Goal: Go to known website: Access a specific website the user already knows

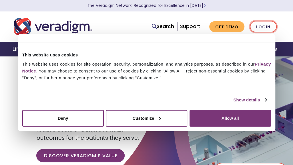
click at [261, 28] on link "Login" at bounding box center [263, 27] width 27 height 12
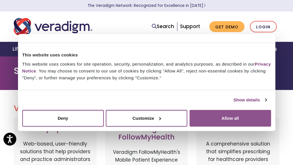
click at [225, 121] on button "Allow all" at bounding box center [231, 118] width 82 height 17
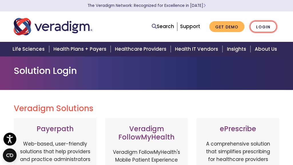
click at [267, 27] on link "Login" at bounding box center [263, 27] width 27 height 12
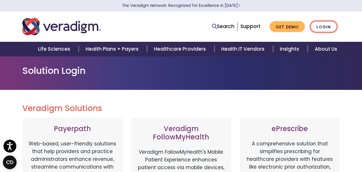
click at [293, 25] on link "Login" at bounding box center [323, 27] width 27 height 12
click at [326, 25] on link "Login" at bounding box center [323, 27] width 27 height 12
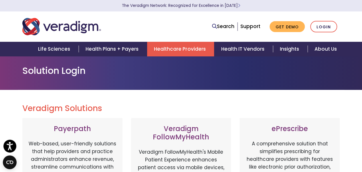
click at [172, 46] on link "Healthcare Providers" at bounding box center [180, 49] width 67 height 15
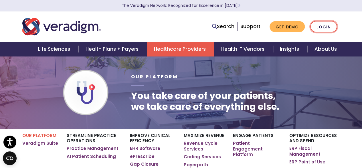
click at [331, 29] on link "Login" at bounding box center [323, 27] width 27 height 12
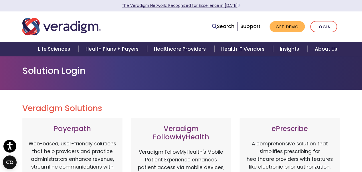
click at [223, 6] on link "The Veradigm Network: Recognized for Excellence in [DATE]" at bounding box center [181, 5] width 118 height 5
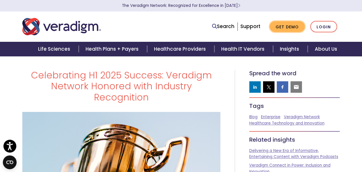
click at [303, 24] on link "Get Demo" at bounding box center [286, 26] width 35 height 11
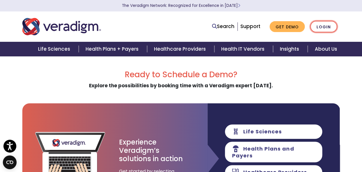
click at [324, 28] on link "Login" at bounding box center [323, 27] width 27 height 12
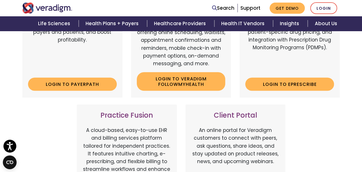
scroll to position [172, 0]
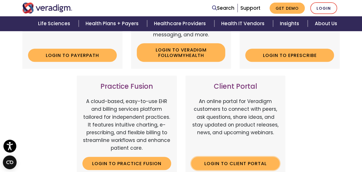
click at [251, 164] on link "Login to Client Portal" at bounding box center [235, 163] width 89 height 13
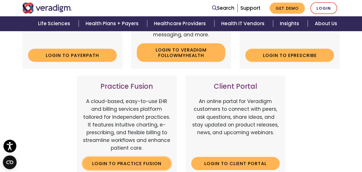
click at [125, 162] on link "Login to Practice Fusion" at bounding box center [126, 163] width 89 height 13
